Goal: Task Accomplishment & Management: Complete application form

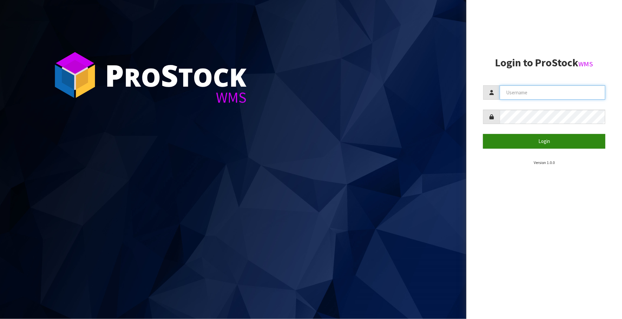
type input "FLOWAPAC"
click at [549, 137] on button "Login" at bounding box center [544, 141] width 122 height 14
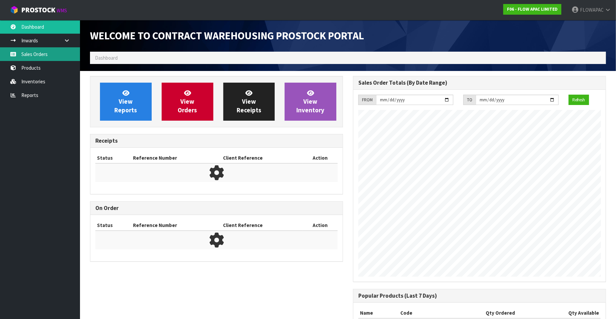
scroll to position [368, 263]
click at [32, 54] on link "Sales Orders" at bounding box center [40, 54] width 80 height 14
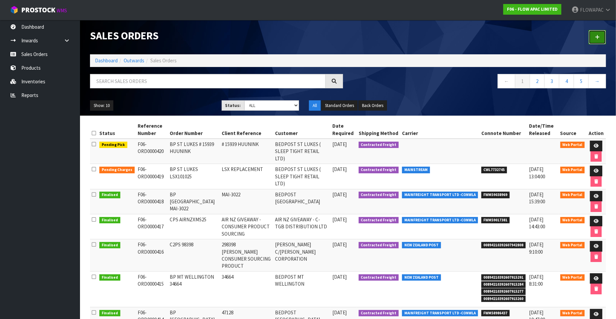
click at [596, 38] on icon at bounding box center [597, 37] width 5 height 5
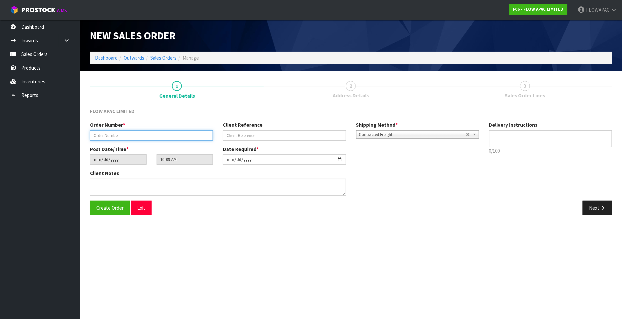
click at [123, 136] on input "text" at bounding box center [151, 135] width 123 height 10
type input "BP NEWMARKET 3314"
type input "3314"
click at [117, 206] on span "Create Order" at bounding box center [109, 208] width 27 height 6
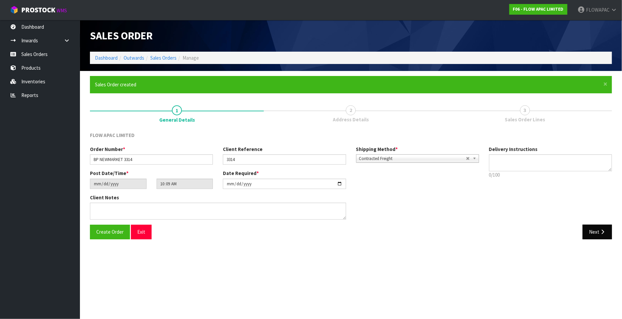
type input "12:09:00.000"
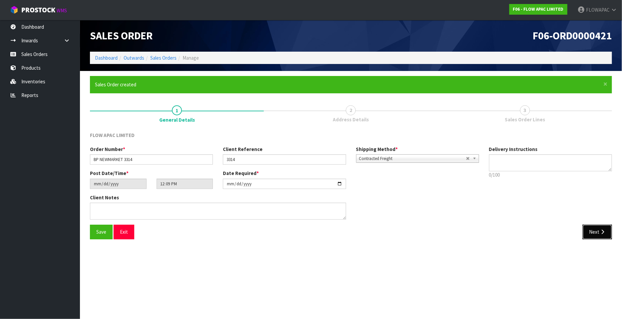
drag, startPoint x: 600, startPoint y: 230, endPoint x: 361, endPoint y: 191, distance: 242.0
click at [600, 231] on icon "button" at bounding box center [603, 231] width 6 height 5
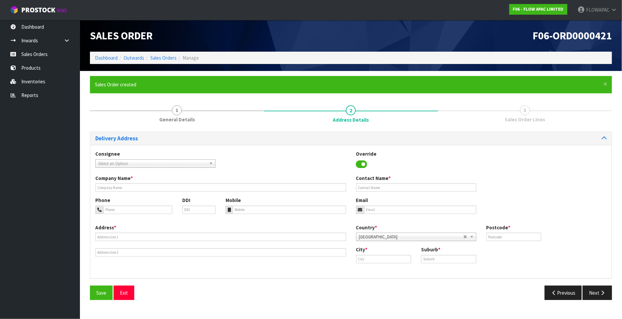
drag, startPoint x: 119, startPoint y: 164, endPoint x: 127, endPoint y: 157, distance: 10.4
click at [119, 165] on span "Select an Option" at bounding box center [152, 164] width 108 height 8
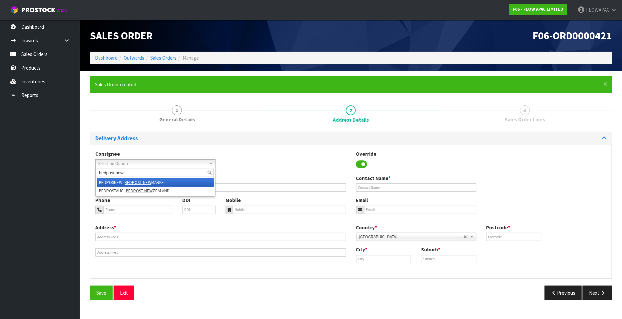
type input "bedpost new"
click at [165, 184] on li "BEDPOSNEW - BEDPOST NEW MARKET" at bounding box center [155, 182] width 117 height 8
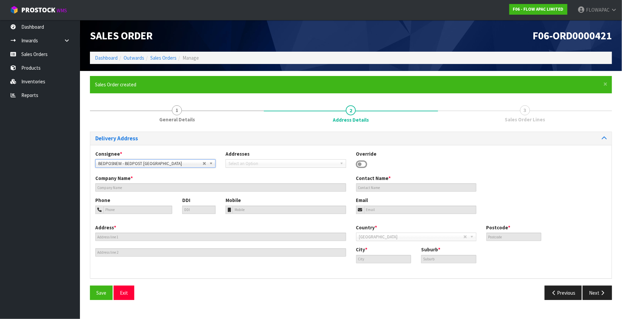
type input "BEDPOST [GEOGRAPHIC_DATA]"
type input "[PERSON_NAME]"
type input "Tel [PHONE_NUMBER]"
type input "[EMAIL_ADDRESS][DOMAIN_NAME]"
type input "[STREET_ADDRESS]"
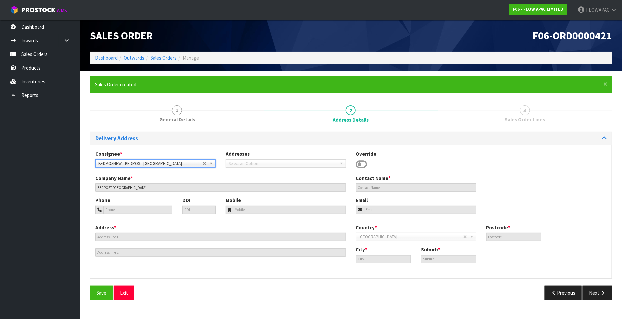
type input "1023"
type input "[GEOGRAPHIC_DATA]"
type input "NEWMARKET"
click at [102, 295] on span "Save" at bounding box center [101, 293] width 10 height 6
click at [596, 294] on button "Next" at bounding box center [597, 293] width 29 height 14
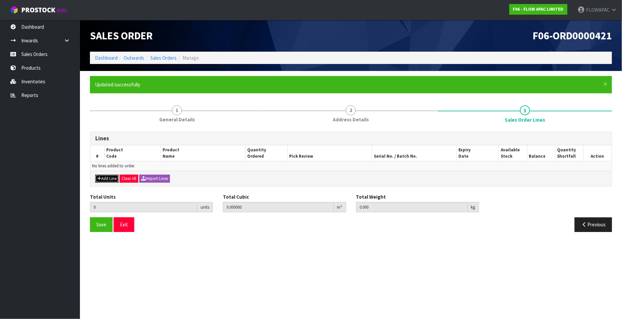
click at [110, 178] on button "Add Line" at bounding box center [106, 179] width 23 height 8
type input "0"
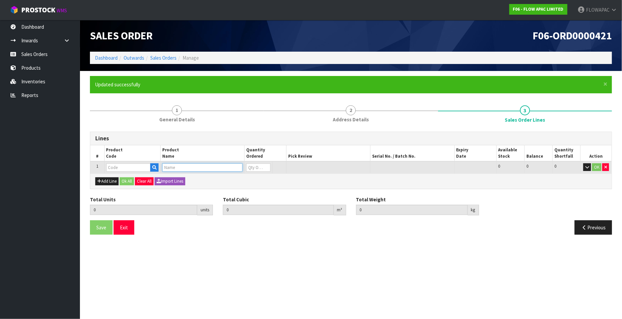
click at [171, 168] on input "text" at bounding box center [202, 167] width 80 height 8
type input "H2 MATTRESS MEDIUM S"
click at [241, 181] on link "H2 MATTRESS MEDIUM S UPER KING" at bounding box center [209, 178] width 92 height 9
type input "H2 MATTRESS MEDIUM SUPER KING"
type input "0.000000"
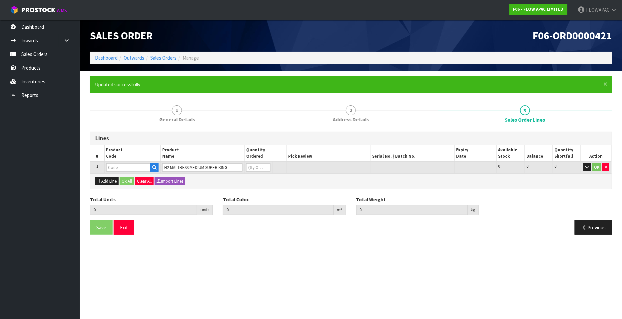
type input "0.000"
type input "BZA0277Z7"
type input "0"
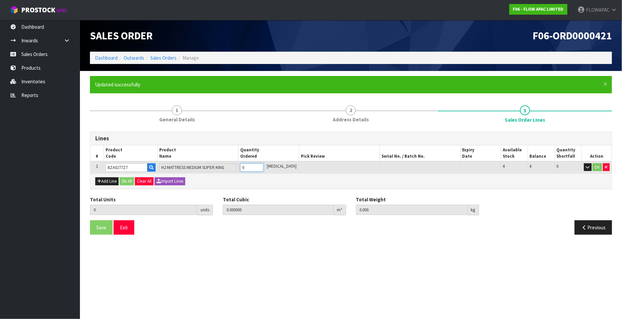
type input "1"
type input "1.034488"
type input "56"
type input "1"
click at [264, 165] on input "1" at bounding box center [251, 167] width 23 height 8
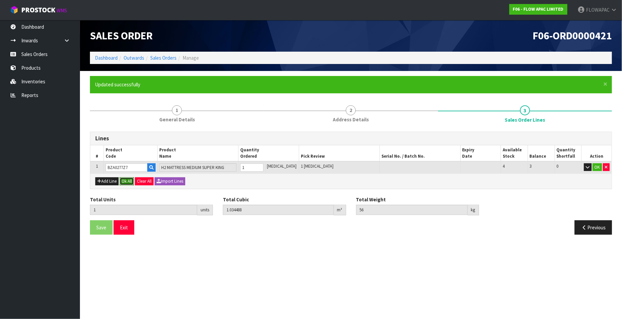
click at [128, 180] on button "Ok All" at bounding box center [127, 181] width 14 height 8
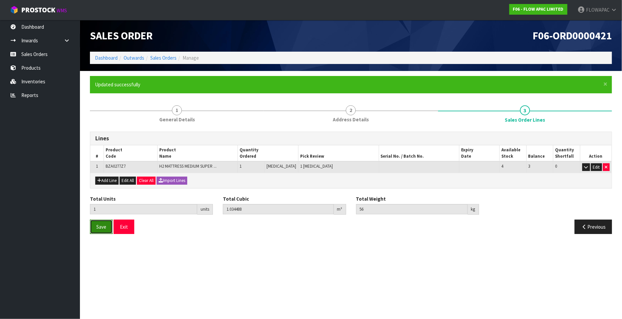
click at [100, 227] on span "Save" at bounding box center [101, 227] width 10 height 6
click at [127, 227] on button "Exit" at bounding box center [124, 227] width 21 height 14
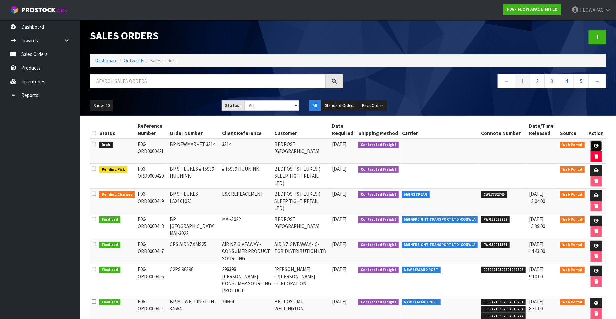
click at [596, 145] on icon at bounding box center [596, 146] width 5 height 4
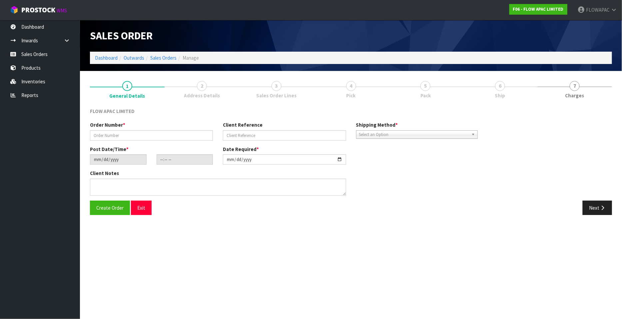
type input "BP NEWMARKET 3314"
type input "3314"
type input "[DATE]"
type input "16:09:00.000"
type input "[DATE]"
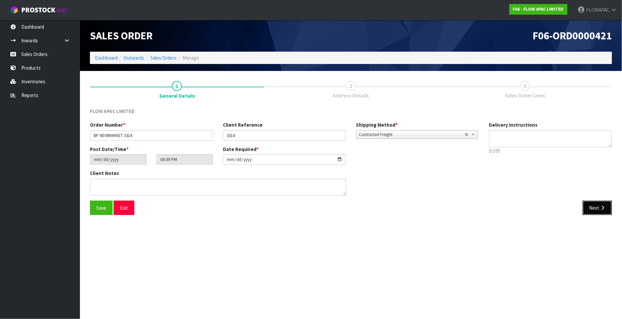
click at [598, 207] on button "Next" at bounding box center [597, 208] width 29 height 14
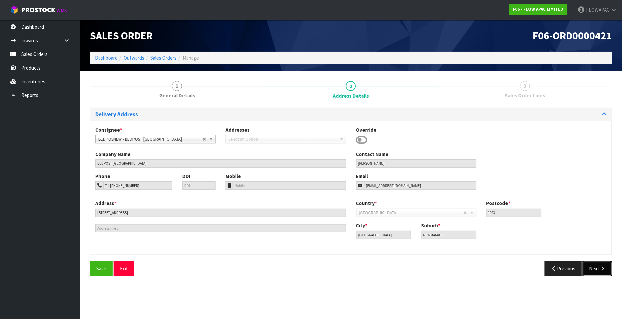
click at [597, 271] on button "Next" at bounding box center [597, 268] width 29 height 14
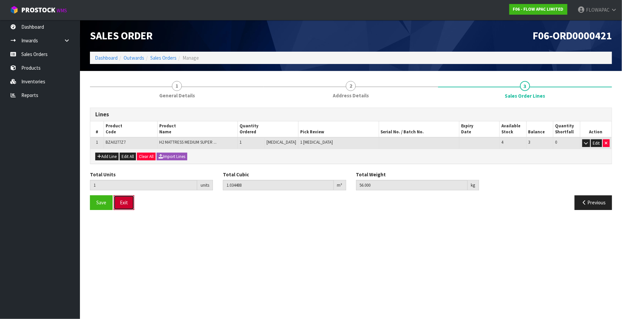
click at [123, 201] on button "Exit" at bounding box center [124, 202] width 21 height 14
